Goal: Information Seeking & Learning: Learn about a topic

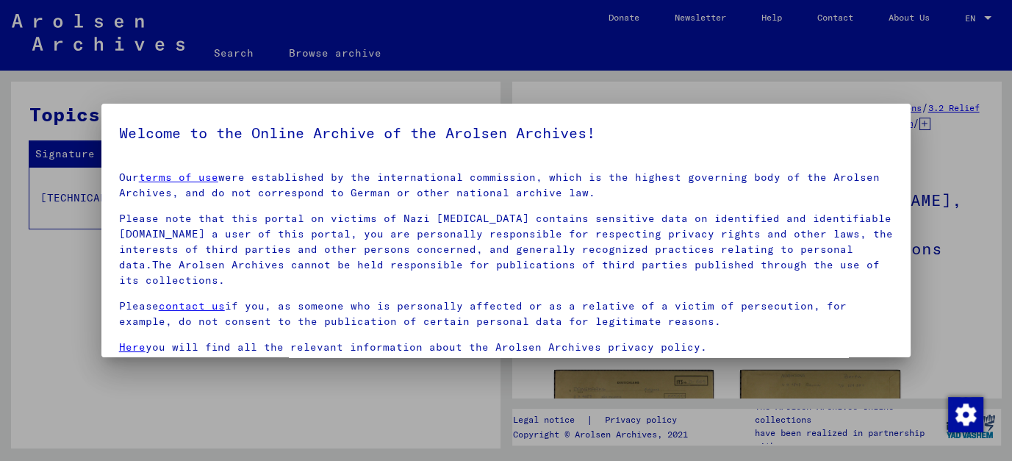
scroll to position [120, 0]
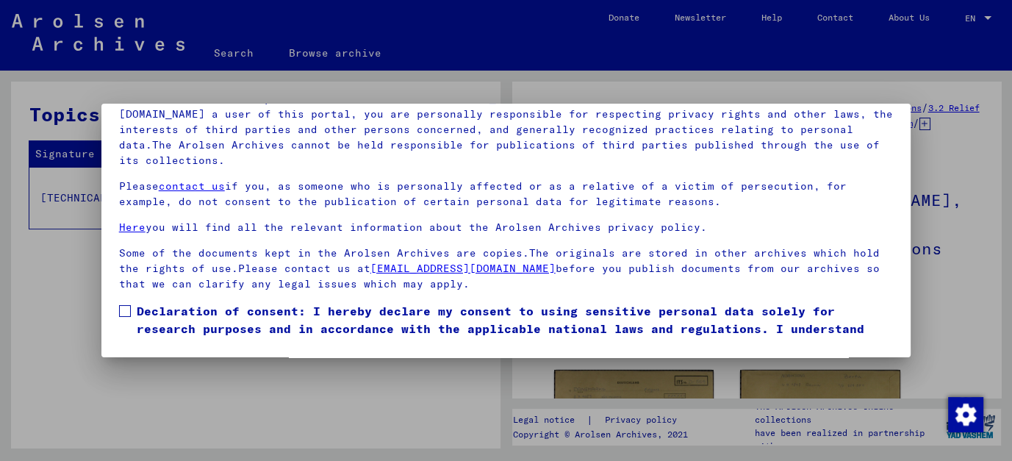
click at [119, 315] on span at bounding box center [125, 311] width 12 height 12
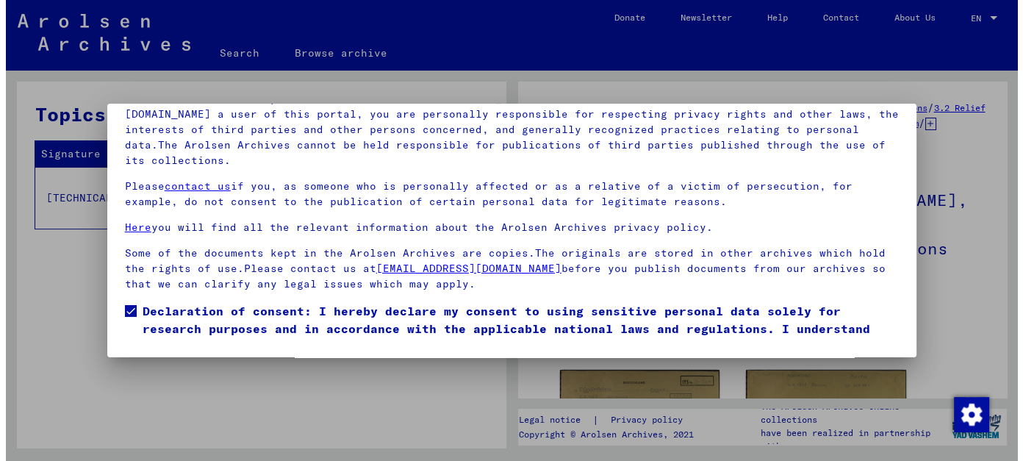
scroll to position [50, 0]
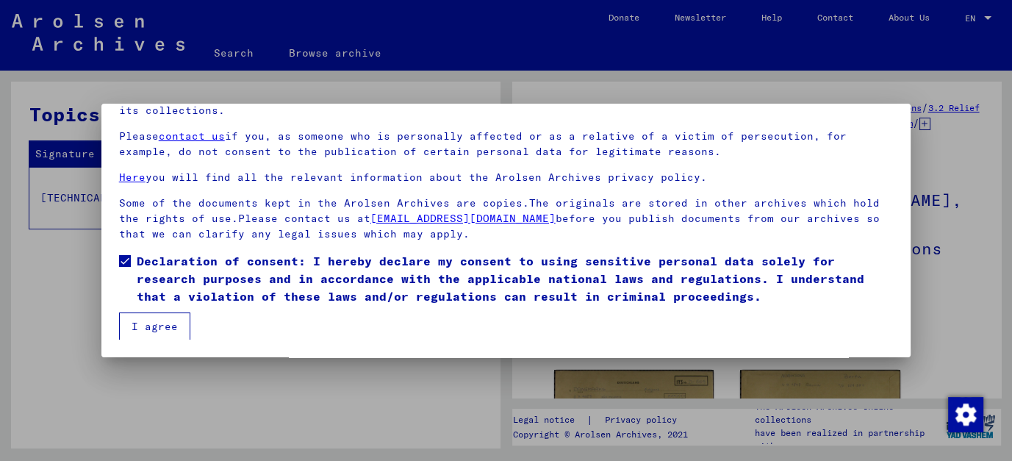
click at [161, 329] on button "I agree" at bounding box center [154, 326] width 71 height 28
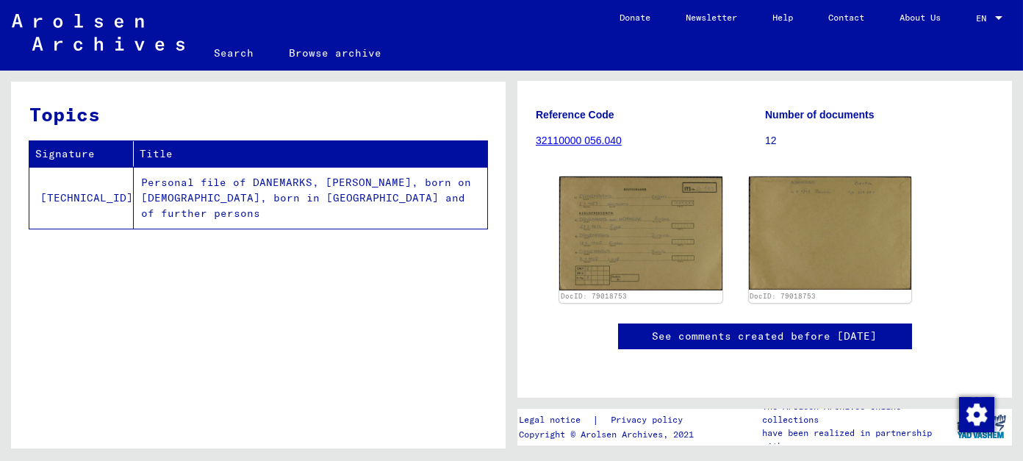
scroll to position [98, 0]
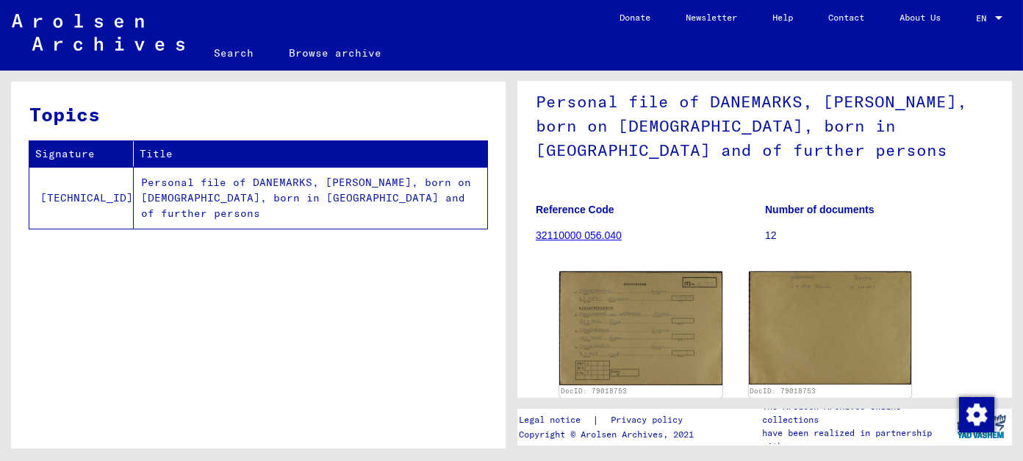
click at [583, 241] on link "32110000 056.040" at bounding box center [579, 235] width 86 height 12
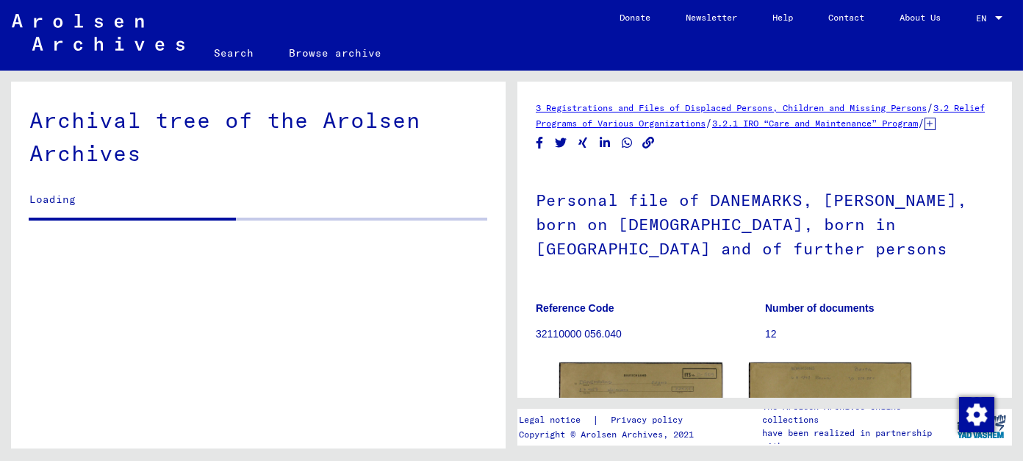
click at [583, 246] on h1 "Personal file of DANEMARKS, [PERSON_NAME], born on [DEMOGRAPHIC_DATA], born in …" at bounding box center [765, 222] width 458 height 113
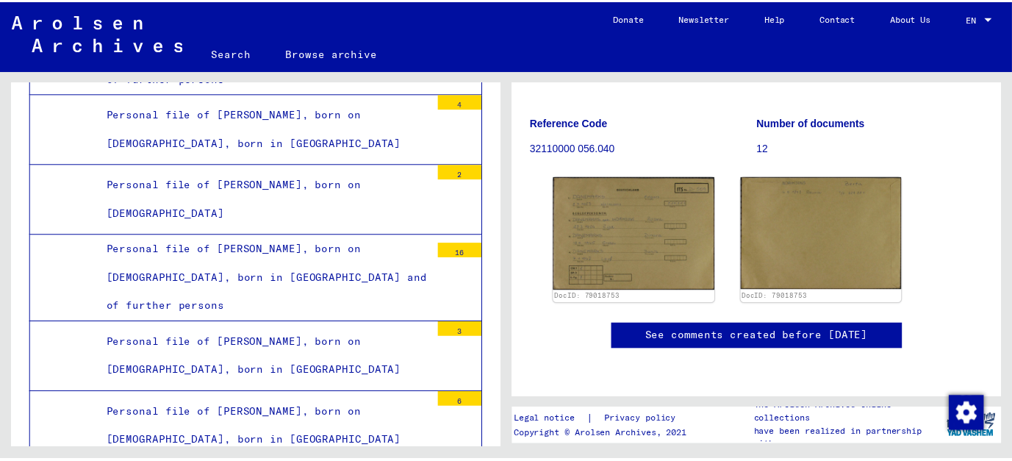
scroll to position [226, 0]
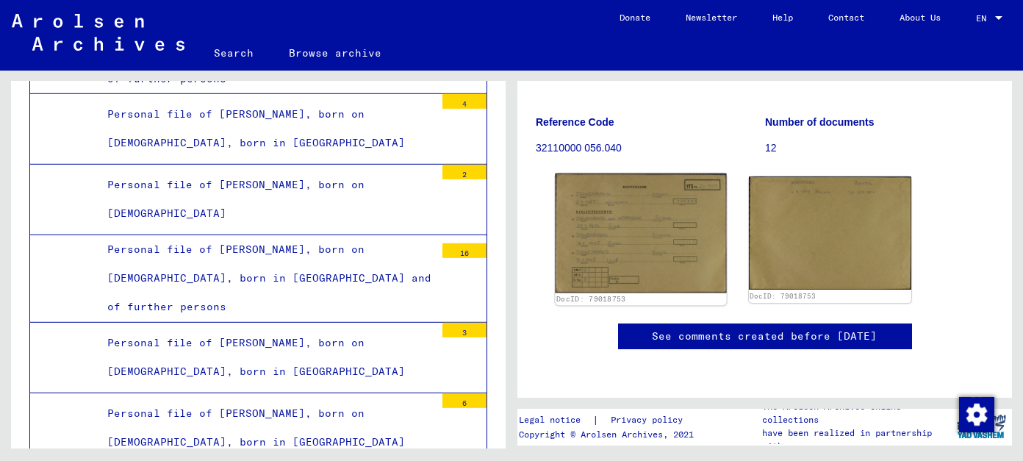
click at [632, 215] on img at bounding box center [640, 232] width 171 height 119
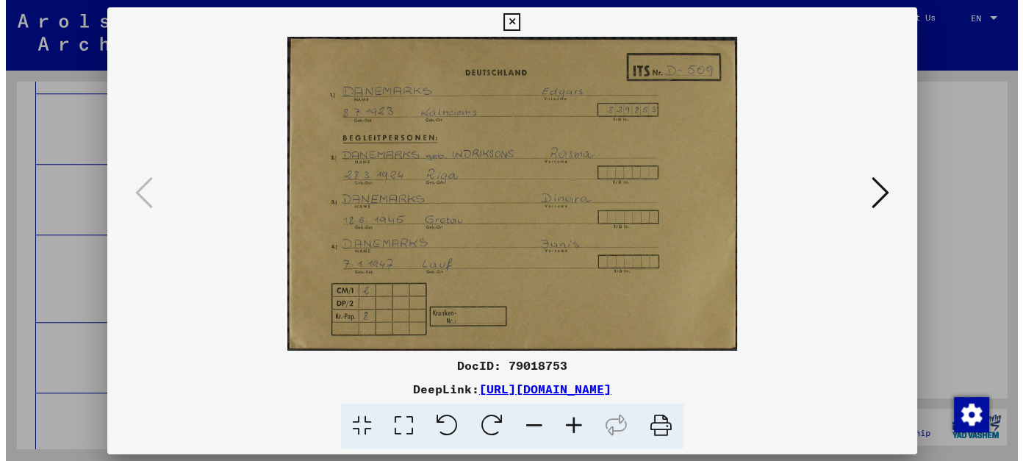
scroll to position [6687, 0]
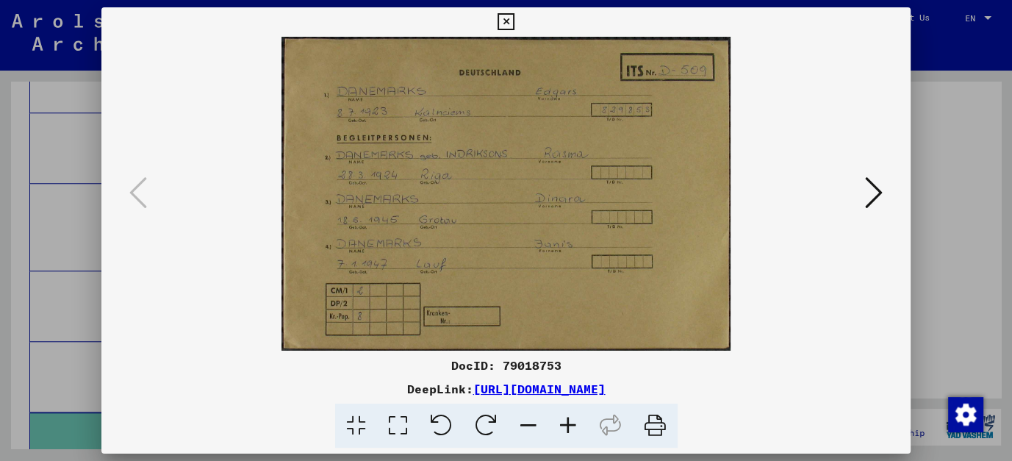
click at [883, 195] on icon at bounding box center [874, 192] width 18 height 35
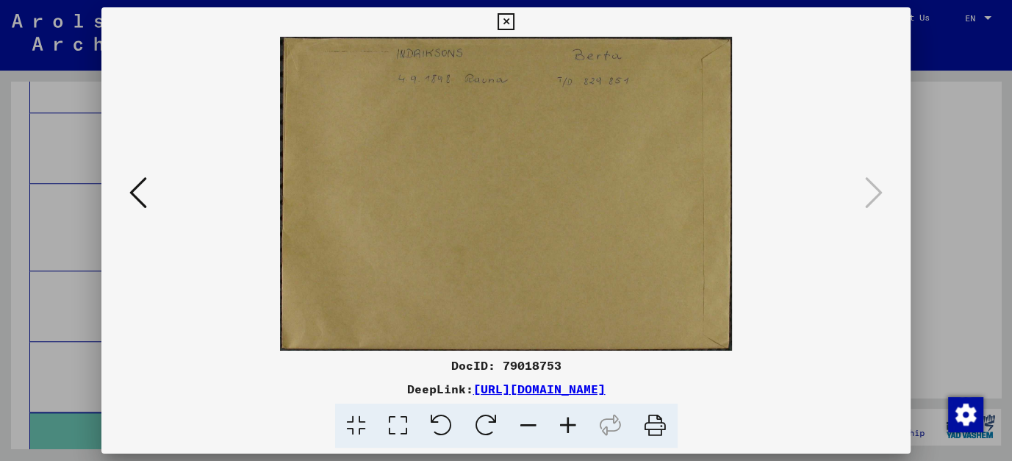
drag, startPoint x: 992, startPoint y: 211, endPoint x: 994, endPoint y: 275, distance: 64.0
click at [994, 275] on div at bounding box center [506, 230] width 1012 height 461
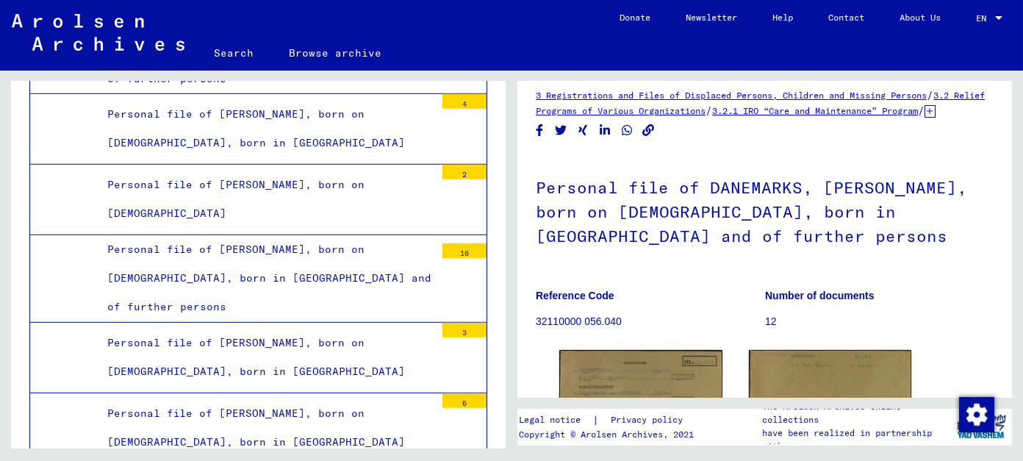
scroll to position [0, 0]
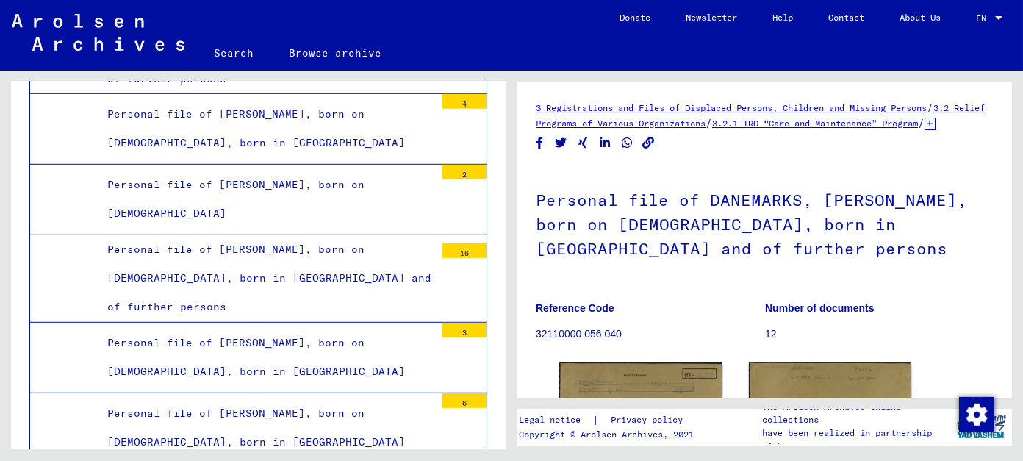
click at [767, 342] on p "12" at bounding box center [879, 333] width 229 height 15
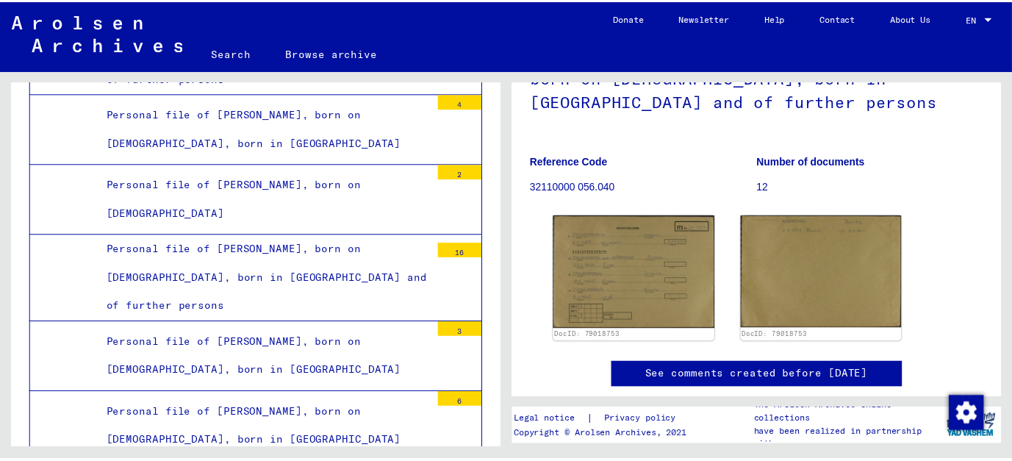
scroll to position [176, 0]
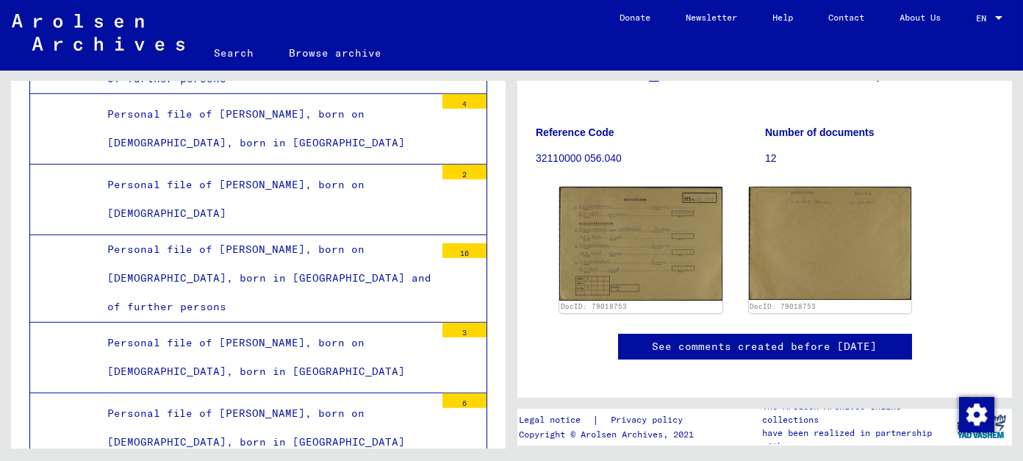
click at [744, 354] on link "See comments created before [DATE]" at bounding box center [765, 346] width 225 height 15
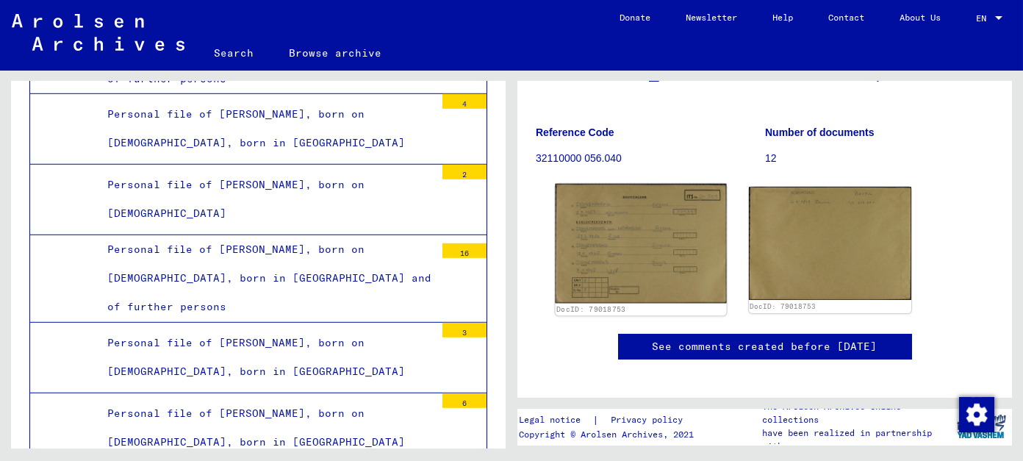
click at [661, 234] on img at bounding box center [640, 243] width 171 height 119
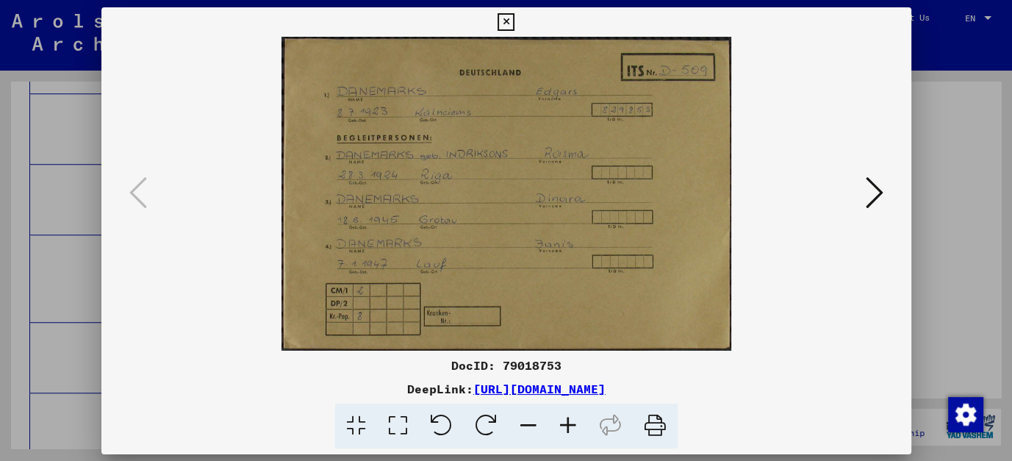
scroll to position [6687, 0]
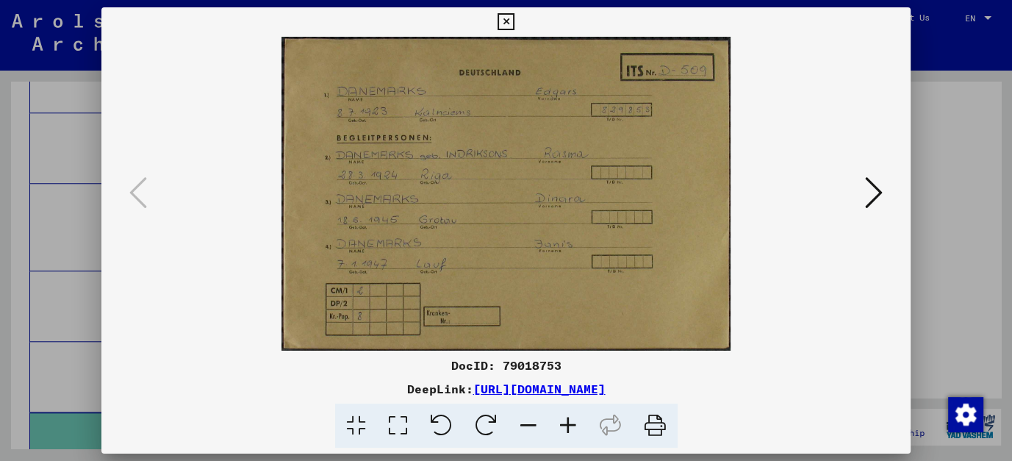
click at [570, 420] on icon at bounding box center [568, 425] width 40 height 45
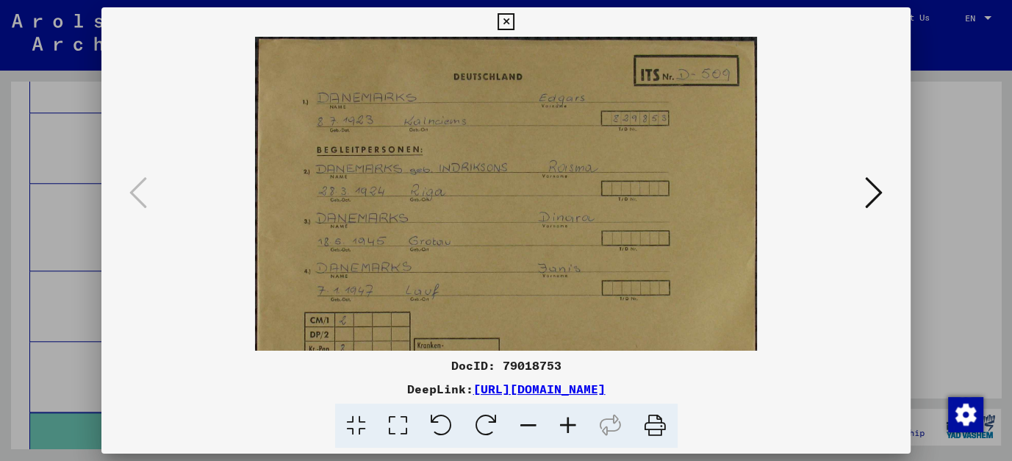
click at [570, 420] on icon at bounding box center [568, 425] width 40 height 45
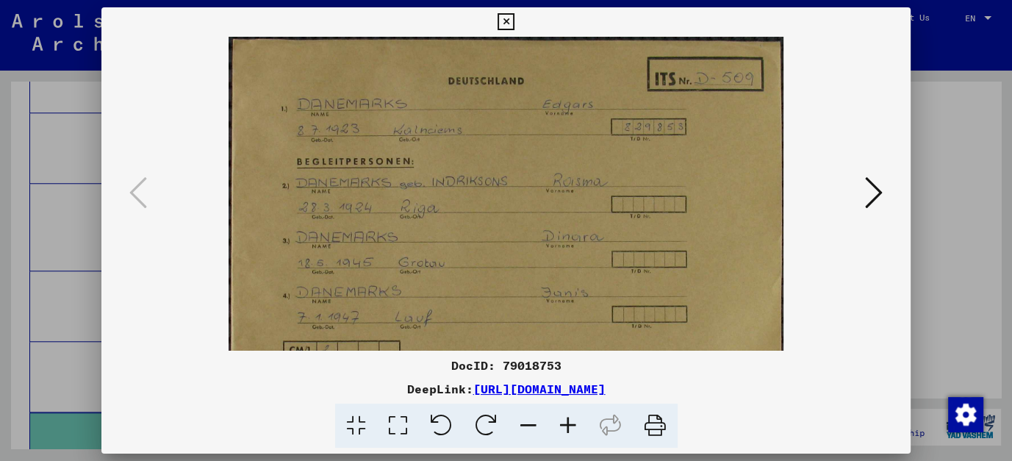
click at [570, 420] on icon at bounding box center [568, 425] width 40 height 45
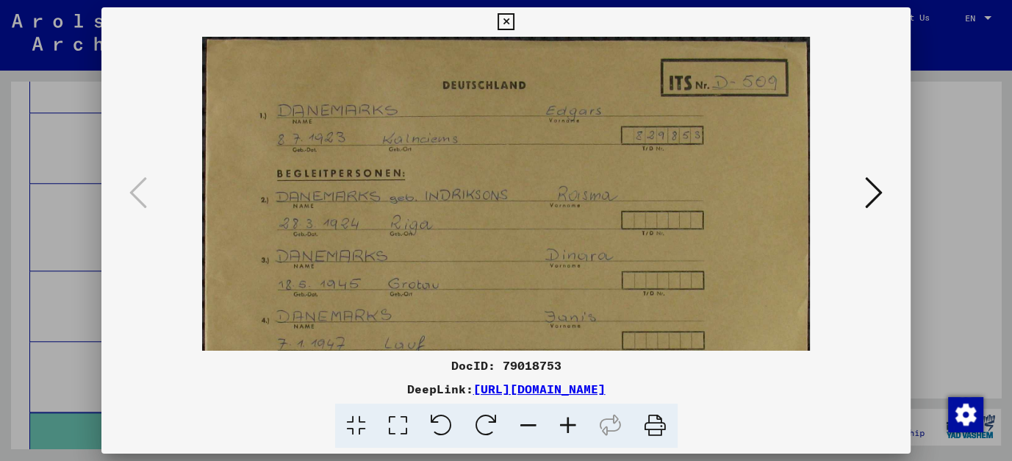
click at [651, 431] on icon at bounding box center [655, 425] width 45 height 45
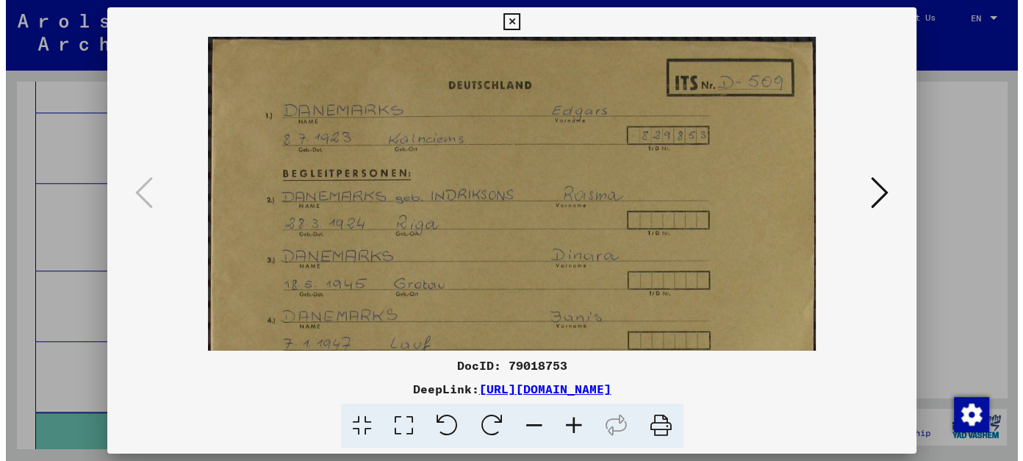
scroll to position [176, 0]
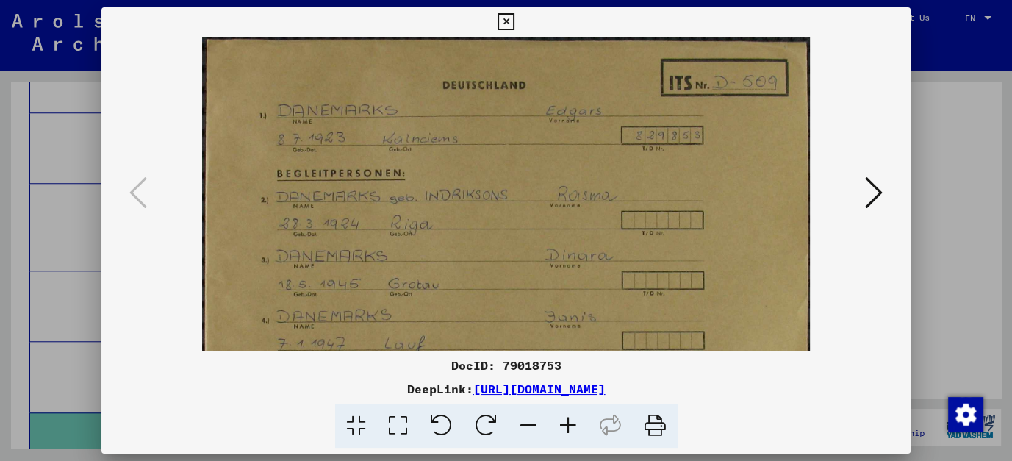
click at [880, 193] on icon at bounding box center [874, 192] width 18 height 35
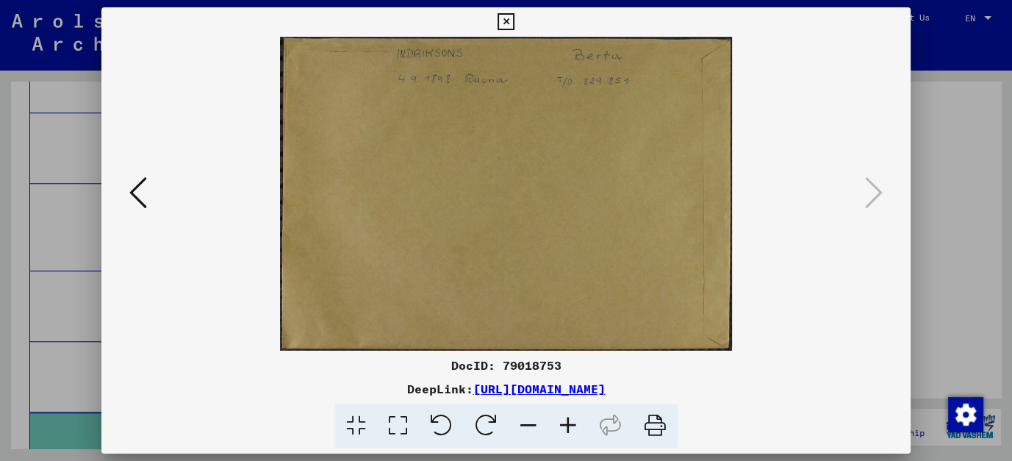
click at [933, 215] on div at bounding box center [506, 230] width 1012 height 461
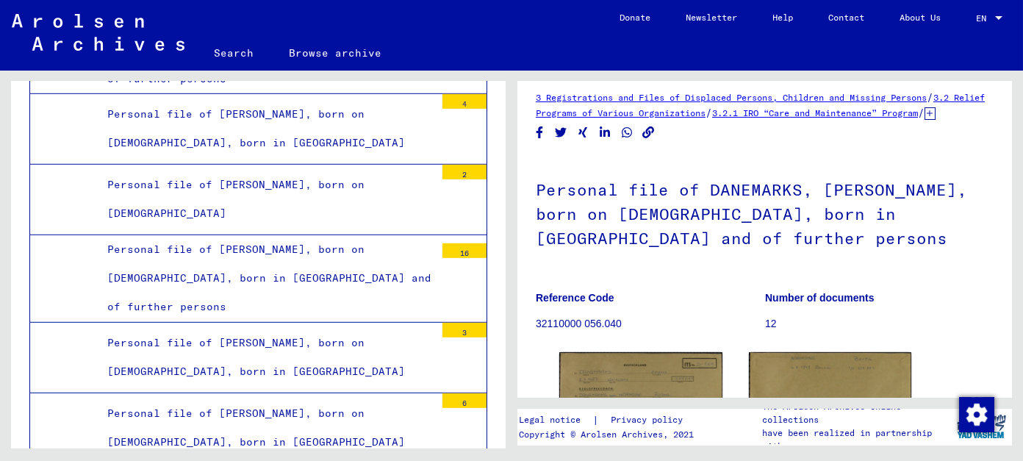
scroll to position [0, 0]
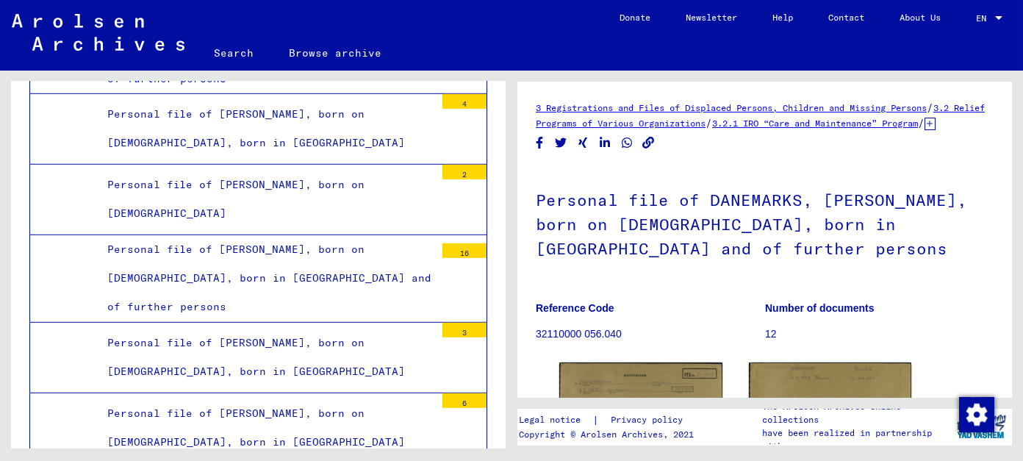
click at [714, 109] on link "3 Registrations and Files of Displaced Persons, Children and Missing Persons" at bounding box center [731, 107] width 391 height 11
click at [1008, 398] on div "3 Registrations and Files of Displaced Persons, Children and Missing Persons / …" at bounding box center [767, 260] width 511 height 378
click at [733, 121] on link "3.2 Relief Programs of Various Organizations" at bounding box center [760, 115] width 449 height 26
